Goal: Task Accomplishment & Management: Complete application form

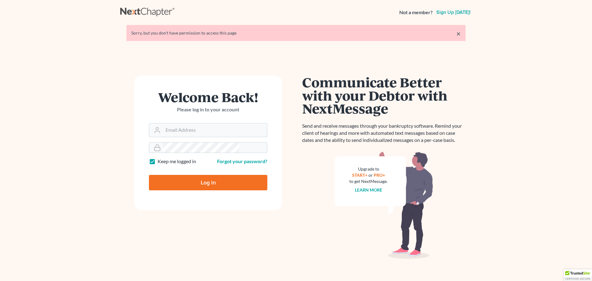
type input "[PERSON_NAME][EMAIL_ADDRESS][DOMAIN_NAME]"
click at [207, 175] on input "Log In" at bounding box center [208, 182] width 118 height 15
type input "Thinking..."
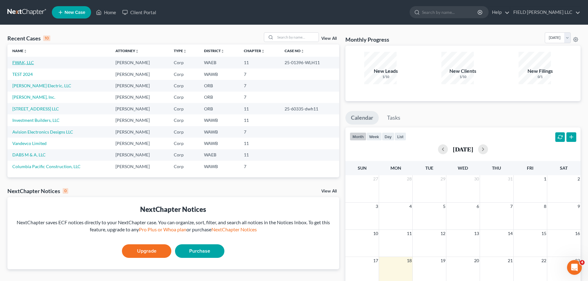
click at [21, 60] on link "FWAK, LLC" at bounding box center [23, 62] width 22 height 5
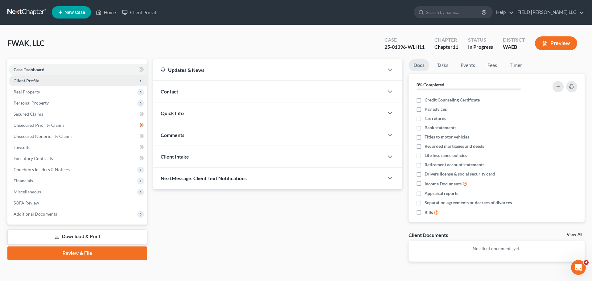
click at [21, 78] on span "Client Profile" at bounding box center [27, 80] width 26 height 5
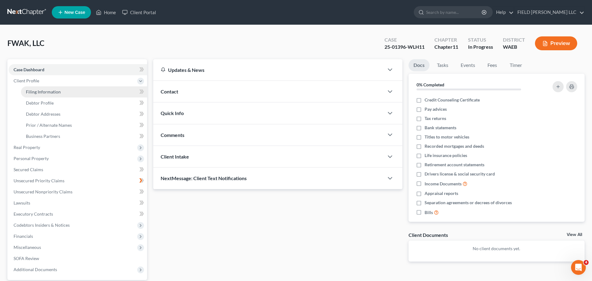
click at [35, 86] on link "Filing Information" at bounding box center [84, 91] width 126 height 11
select select "5"
select select "1"
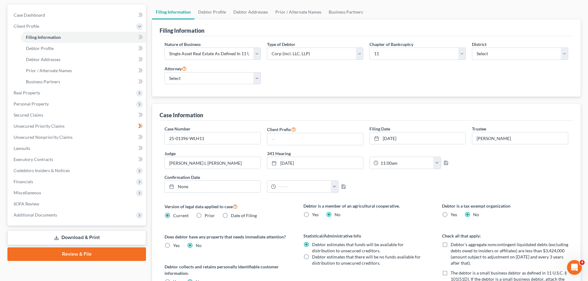
scroll to position [86, 0]
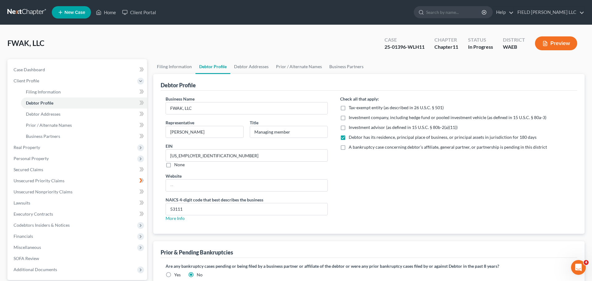
radio input "true"
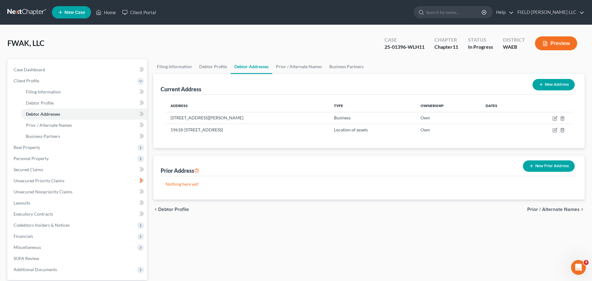
click at [562, 207] on span "Prior / Alternate Names" at bounding box center [554, 209] width 52 height 5
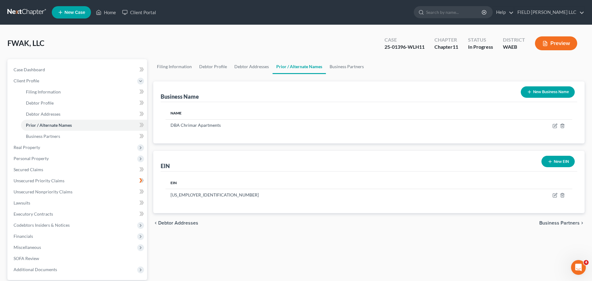
click at [562, 221] on span "Business Partners" at bounding box center [560, 223] width 40 height 5
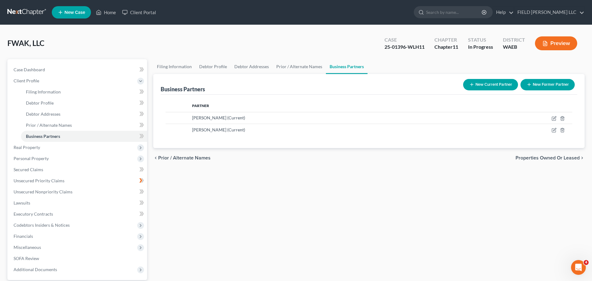
click at [565, 156] on span "Properties Owned or Leased" at bounding box center [548, 158] width 64 height 5
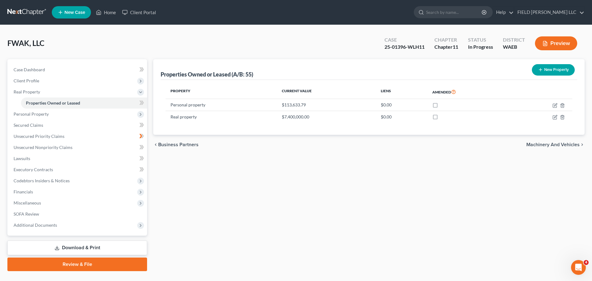
click at [568, 142] on span "Machinery and Vehicles" at bounding box center [553, 144] width 53 height 5
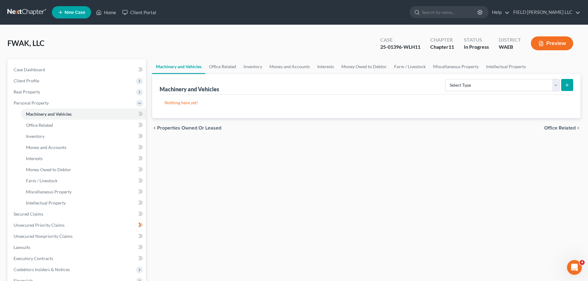
click at [568, 126] on span "Office Related" at bounding box center [559, 128] width 31 height 5
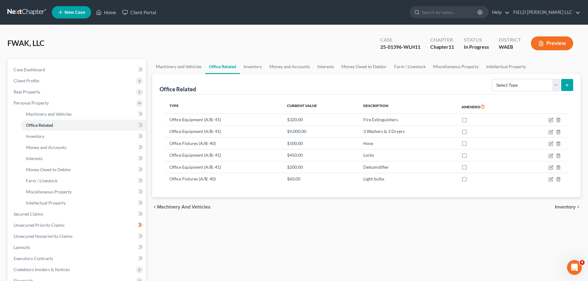
click at [569, 205] on span "Inventory" at bounding box center [565, 207] width 21 height 5
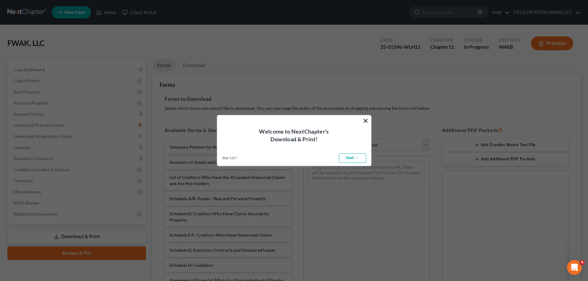
click at [356, 153] on link "Next →" at bounding box center [352, 158] width 27 height 10
select select "0"
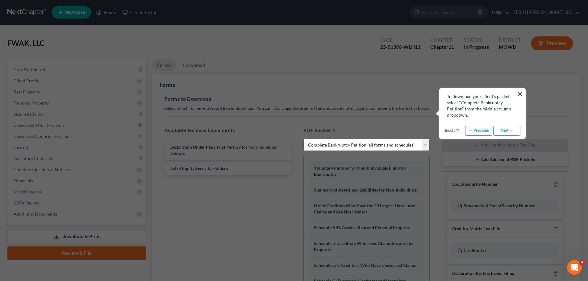
click at [510, 126] on link "Next →" at bounding box center [506, 131] width 27 height 10
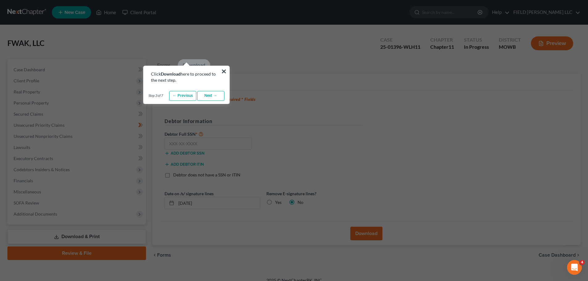
click at [214, 91] on link "Next →" at bounding box center [210, 96] width 27 height 10
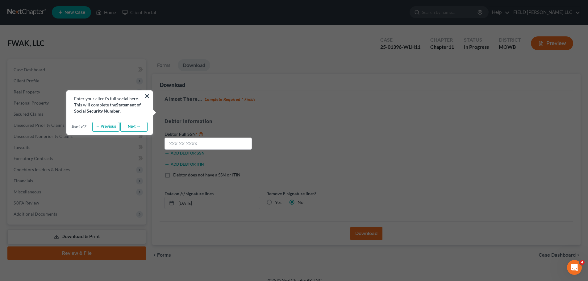
click at [118, 122] on link "← Previous" at bounding box center [105, 127] width 27 height 10
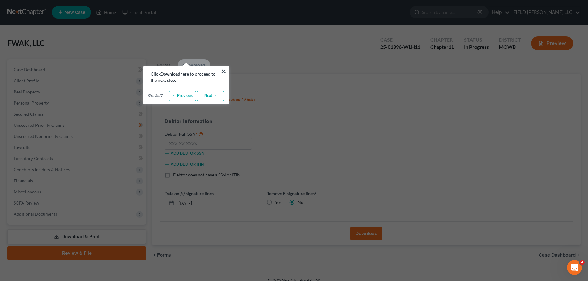
click at [188, 91] on link "← Previous" at bounding box center [182, 96] width 27 height 10
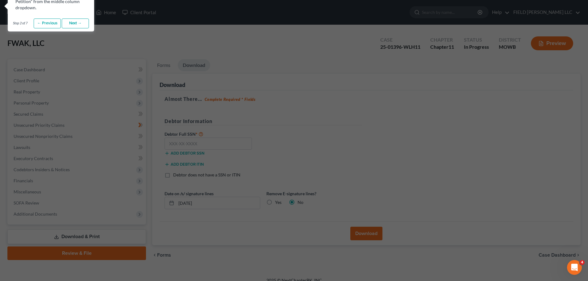
click at [61, 19] on link "← Previous" at bounding box center [47, 24] width 27 height 10
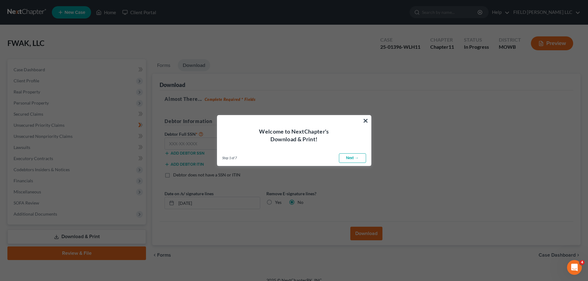
click at [361, 153] on link "Next →" at bounding box center [352, 158] width 27 height 10
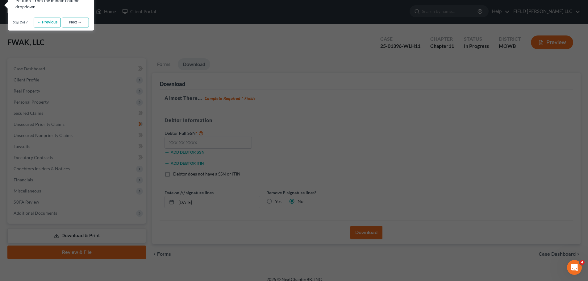
scroll to position [1, 0]
click at [86, 17] on link "Next →" at bounding box center [75, 22] width 27 height 10
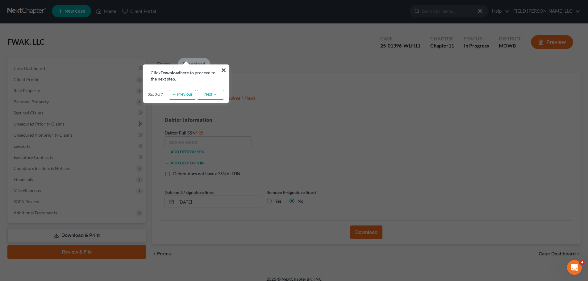
scroll to position [1, 0]
click at [214, 89] on link "Next →" at bounding box center [210, 94] width 27 height 10
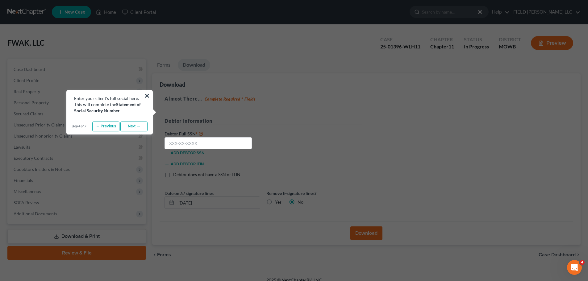
scroll to position [0, 0]
click at [135, 122] on link "Next →" at bounding box center [133, 127] width 27 height 10
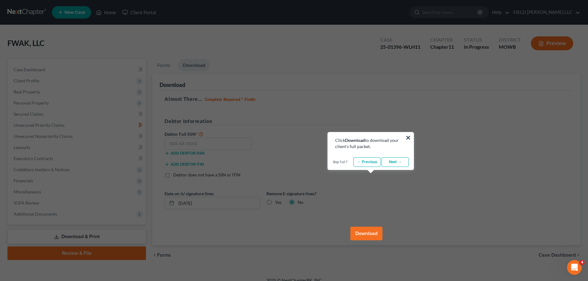
click at [402, 163] on link "Next →" at bounding box center [394, 162] width 27 height 10
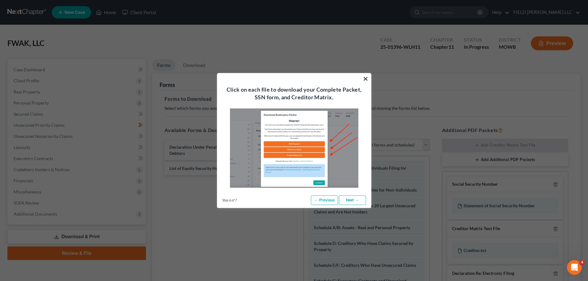
click at [356, 195] on link "Next →" at bounding box center [352, 200] width 27 height 10
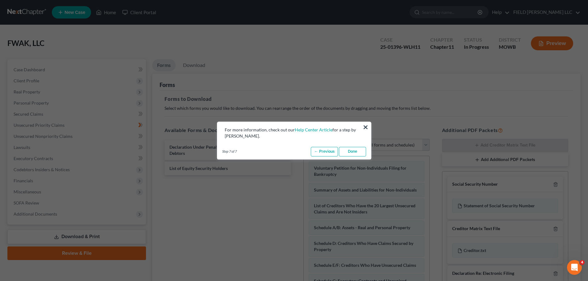
click at [360, 147] on link "Done" at bounding box center [352, 152] width 27 height 10
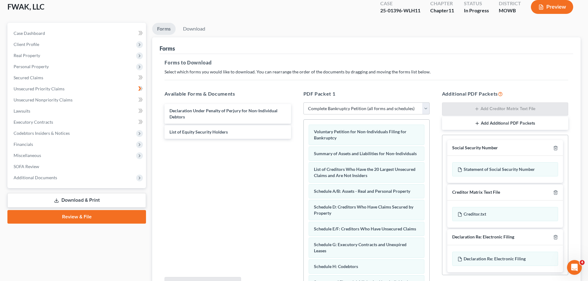
scroll to position [51, 0]
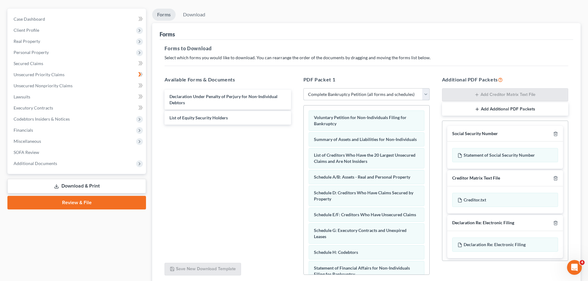
click at [429, 88] on select "Choose Default Petition PDF Packet Complete Bankruptcy Petition (all forms and …" at bounding box center [366, 94] width 126 height 12
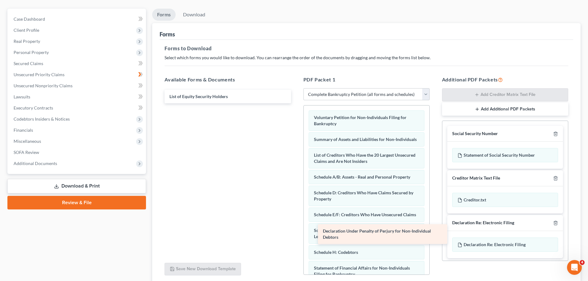
drag, startPoint x: 213, startPoint y: 65, endPoint x: 367, endPoint y: 230, distance: 226.0
click at [296, 103] on div "Declaration Under Penalty of Perjury for Non-Individual Debtors Declaration Und…" at bounding box center [228, 97] width 136 height 14
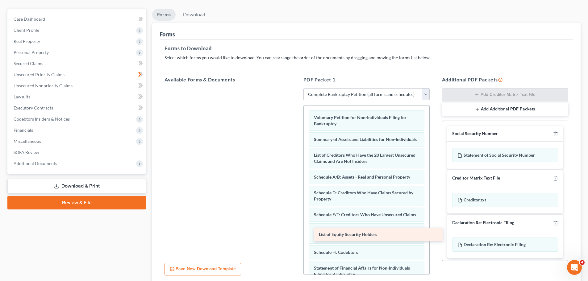
drag, startPoint x: 189, startPoint y: 61, endPoint x: 339, endPoint y: 230, distance: 226.0
click at [296, 88] on div "List of Equity Security Holders List of Equity Security Holders" at bounding box center [228, 88] width 136 height 0
click at [101, 179] on link "Download & Print" at bounding box center [76, 186] width 139 height 15
click at [68, 179] on link "Download & Print" at bounding box center [76, 186] width 139 height 15
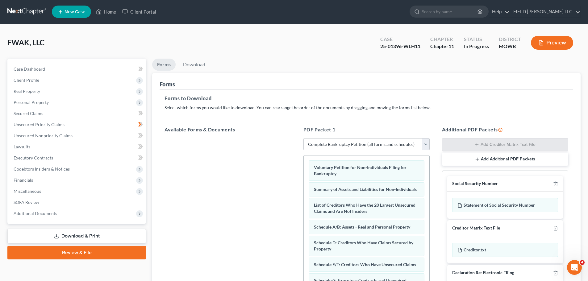
scroll to position [0, 0]
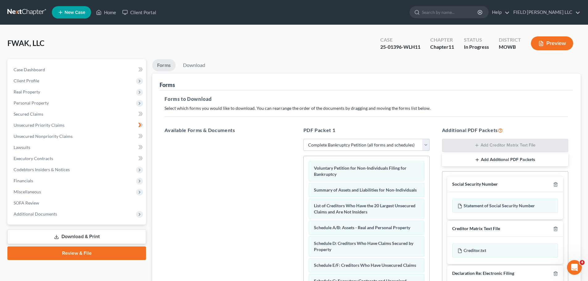
click at [556, 36] on button "Preview" at bounding box center [552, 43] width 42 height 14
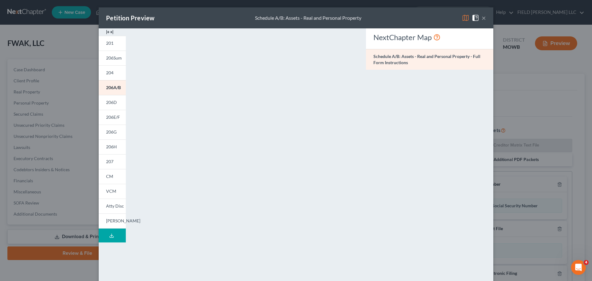
click at [482, 14] on button "×" at bounding box center [484, 17] width 4 height 7
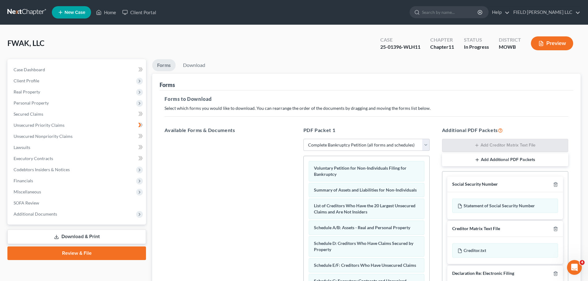
click at [59, 235] on icon at bounding box center [56, 237] width 5 height 5
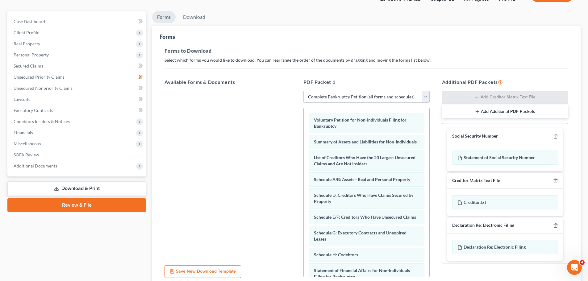
scroll to position [51, 0]
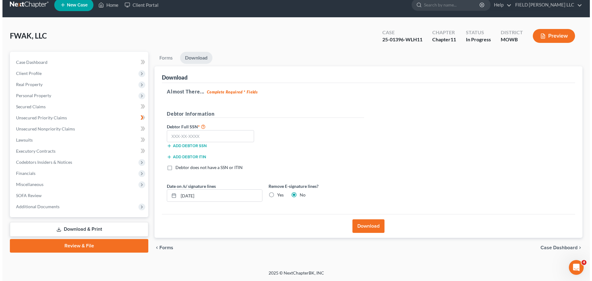
scroll to position [0, 0]
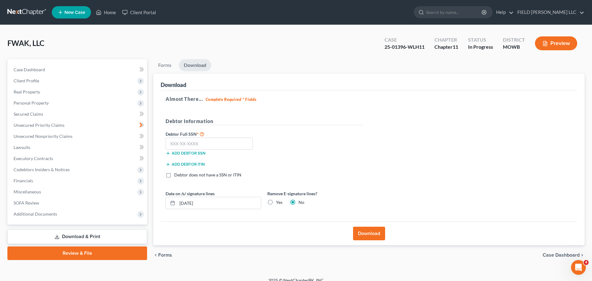
click at [276, 199] on label "Yes" at bounding box center [279, 202] width 6 height 6
click at [279, 199] on input "Yes" at bounding box center [281, 201] width 4 height 4
radio input "true"
radio input "false"
click at [187, 162] on button "Add debtor ITIN" at bounding box center [185, 164] width 39 height 5
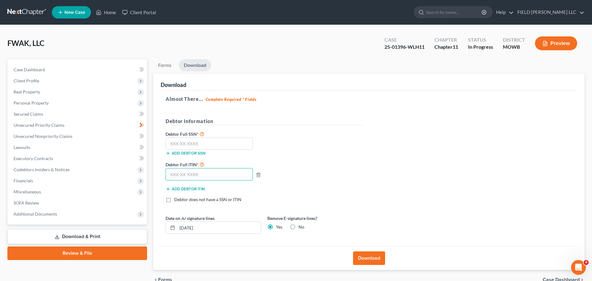
click at [187, 168] on input "text" at bounding box center [209, 174] width 87 height 12
click at [173, 168] on input "text" at bounding box center [209, 174] width 87 height 12
click at [198, 168] on input "252-70-90" at bounding box center [209, 174] width 87 height 12
drag, startPoint x: 187, startPoint y: 134, endPoint x: 120, endPoint y: 128, distance: 66.5
click at [121, 128] on div "Petition Navigation Case Dashboard Payments Invoices Payments Payments Credit R…" at bounding box center [296, 174] width 584 height 230
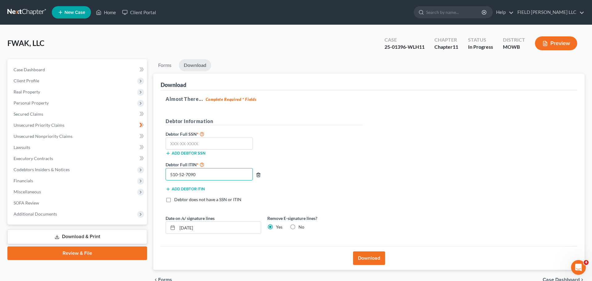
type input "510-52-7090"
click at [256, 172] on icon "button" at bounding box center [258, 174] width 5 height 5
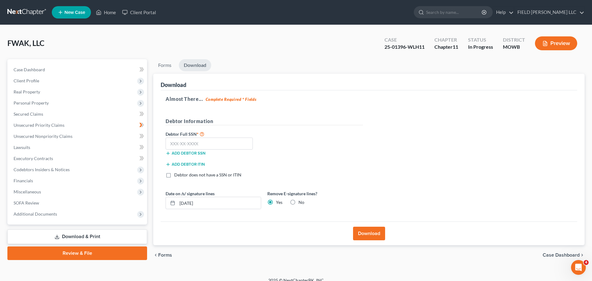
click at [374, 227] on button "Download" at bounding box center [369, 234] width 32 height 14
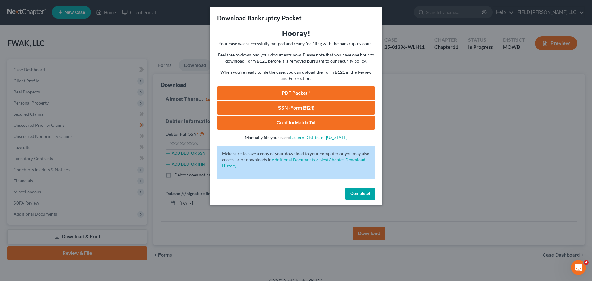
click at [351, 191] on span "Complete!" at bounding box center [361, 193] width 20 height 5
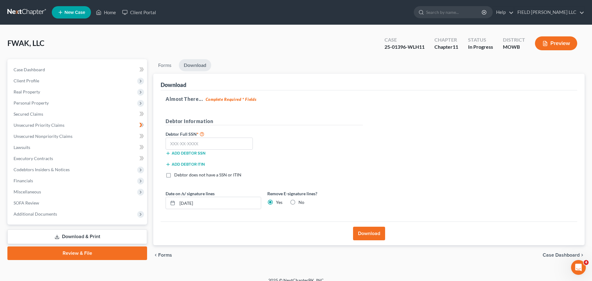
click at [361, 227] on button "Download" at bounding box center [369, 234] width 32 height 14
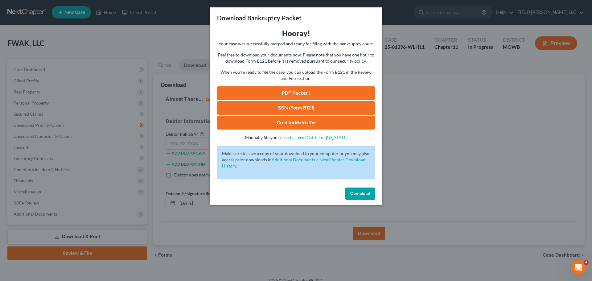
click at [25, 164] on div "Download Bankruptcy Packet Hooray! Your case was successfully merged and ready …" at bounding box center [296, 140] width 592 height 281
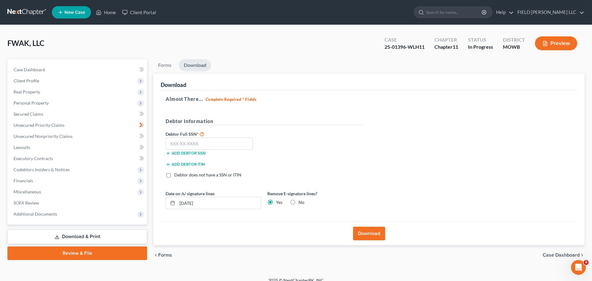
click at [25, 211] on span "Additional Documents" at bounding box center [36, 213] width 44 height 5
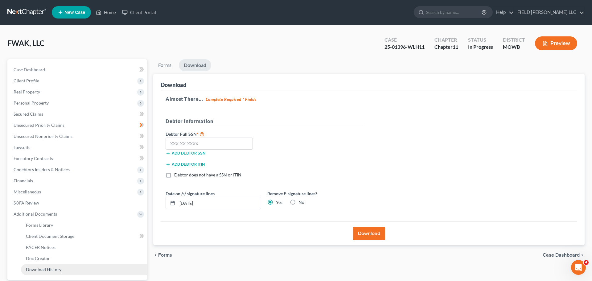
click at [36, 267] on span "Download History" at bounding box center [43, 269] width 35 height 5
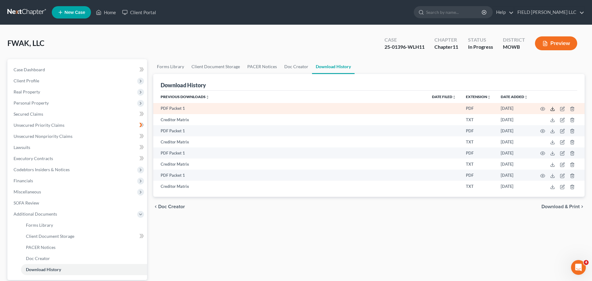
click at [555, 106] on icon at bounding box center [552, 108] width 5 height 5
